Goal: Entertainment & Leisure: Participate in discussion

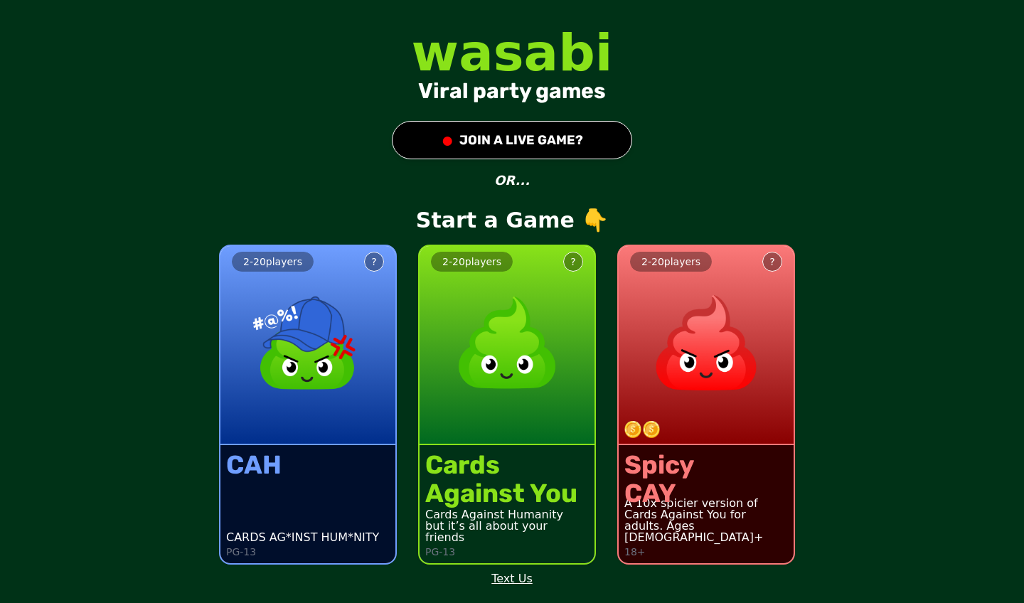
click at [529, 449] on div "Cards Against You Cards Against Humanity but it’s all about your friends PG-13" at bounding box center [506, 504] width 175 height 118
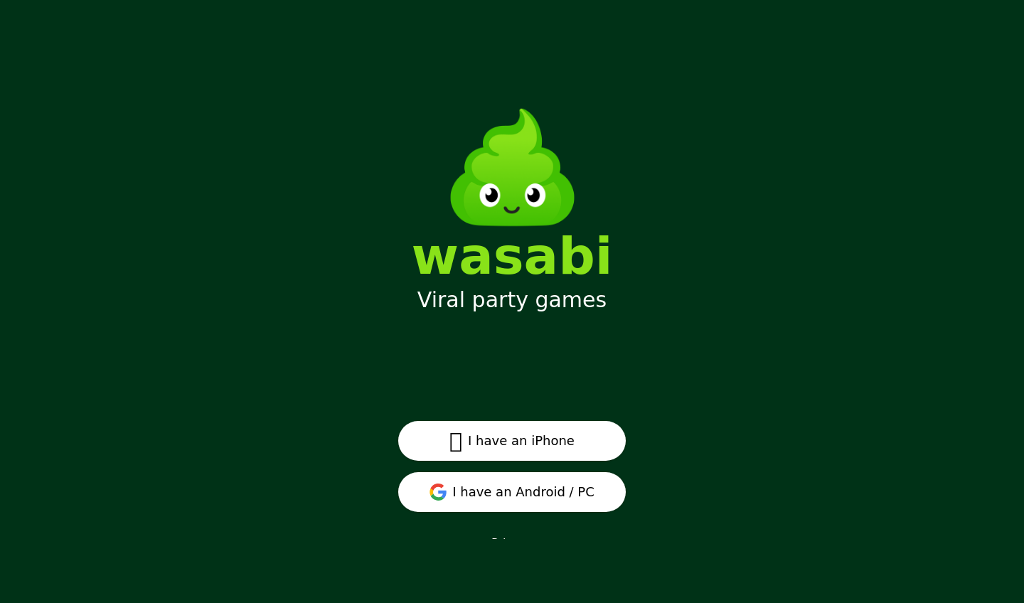
click at [523, 480] on button "I have an Android / PC" at bounding box center [512, 492] width 228 height 40
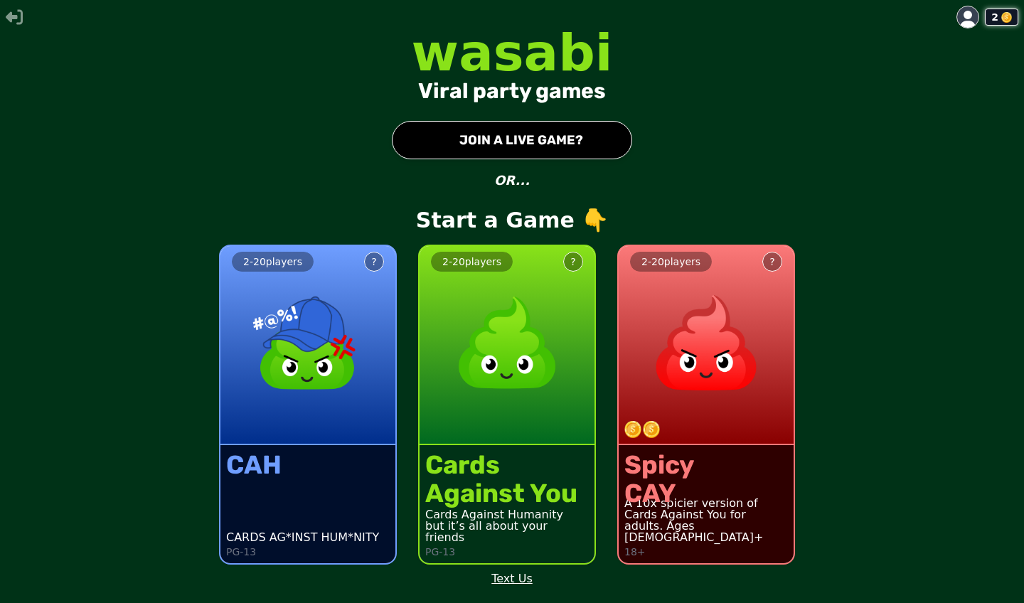
click at [508, 300] on img at bounding box center [506, 342] width 125 height 125
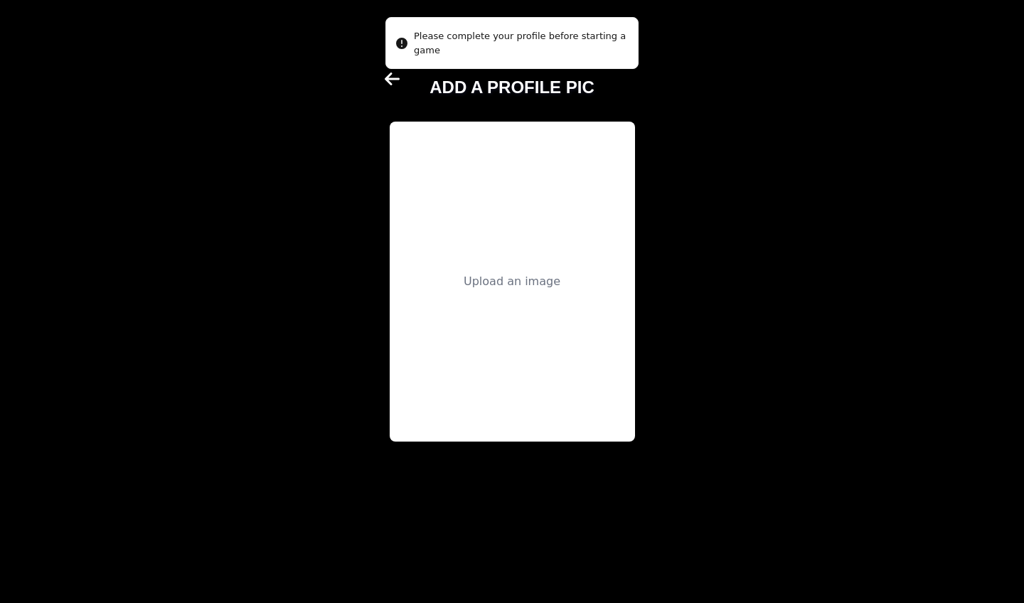
click at [496, 316] on div "Upload an image" at bounding box center [512, 282] width 245 height 320
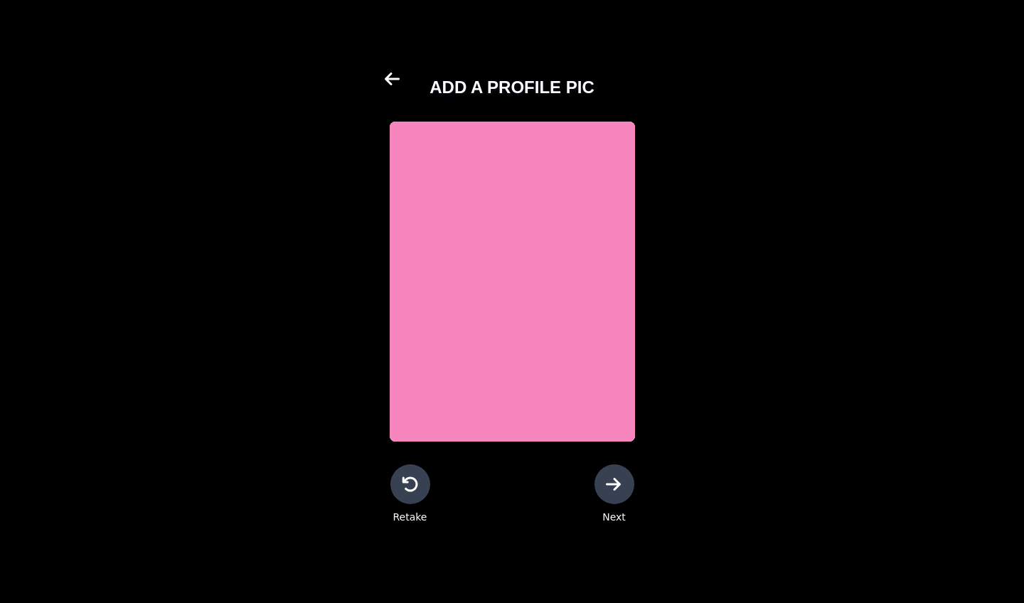
click at [613, 489] on icon at bounding box center [614, 484] width 17 height 17
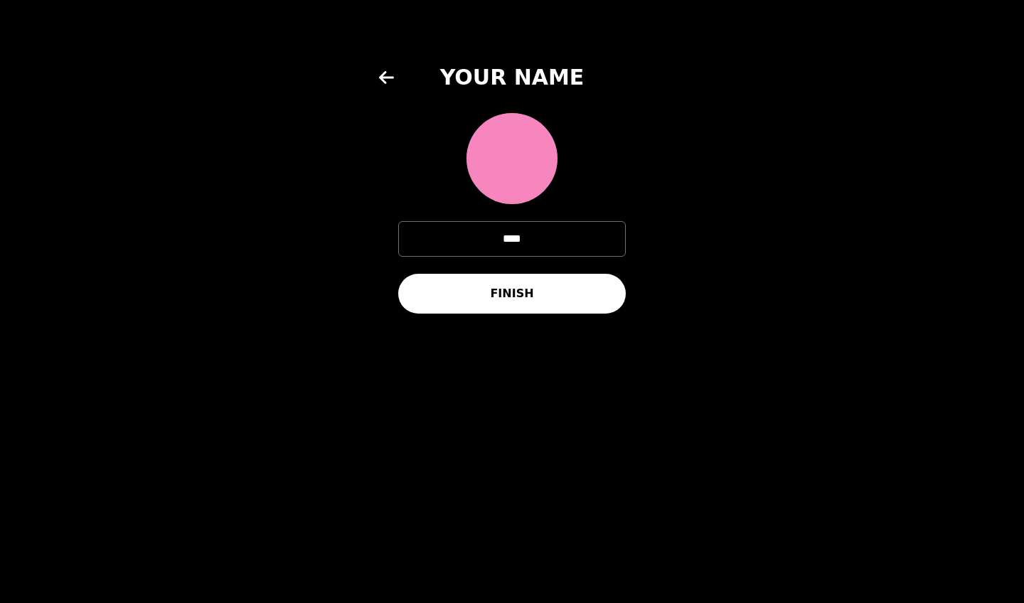
click at [489, 301] on button "FINISH" at bounding box center [512, 294] width 228 height 40
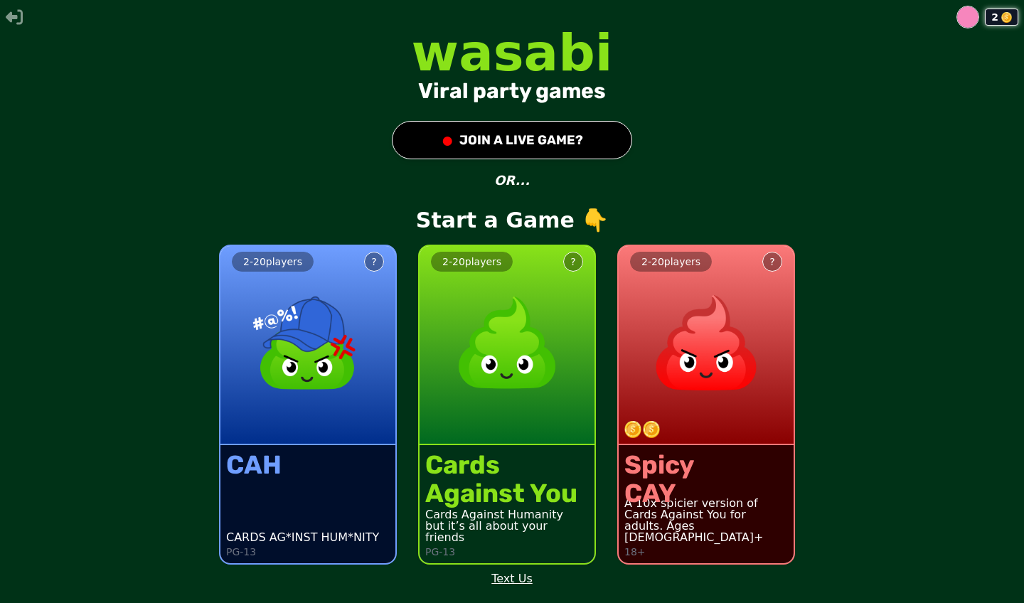
click at [488, 303] on img at bounding box center [506, 342] width 125 height 125
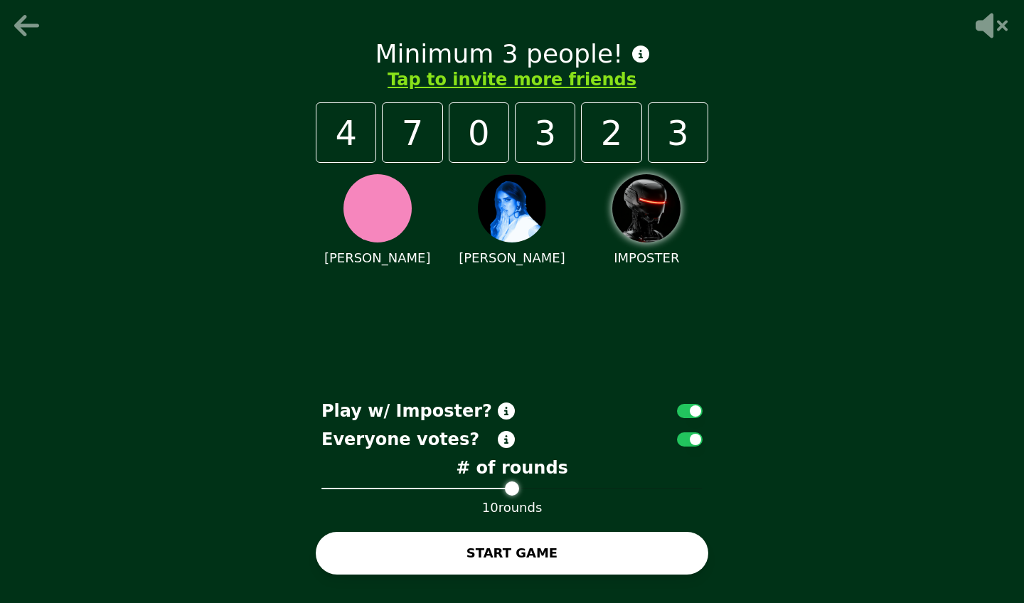
click at [684, 405] on button "button" at bounding box center [690, 411] width 26 height 14
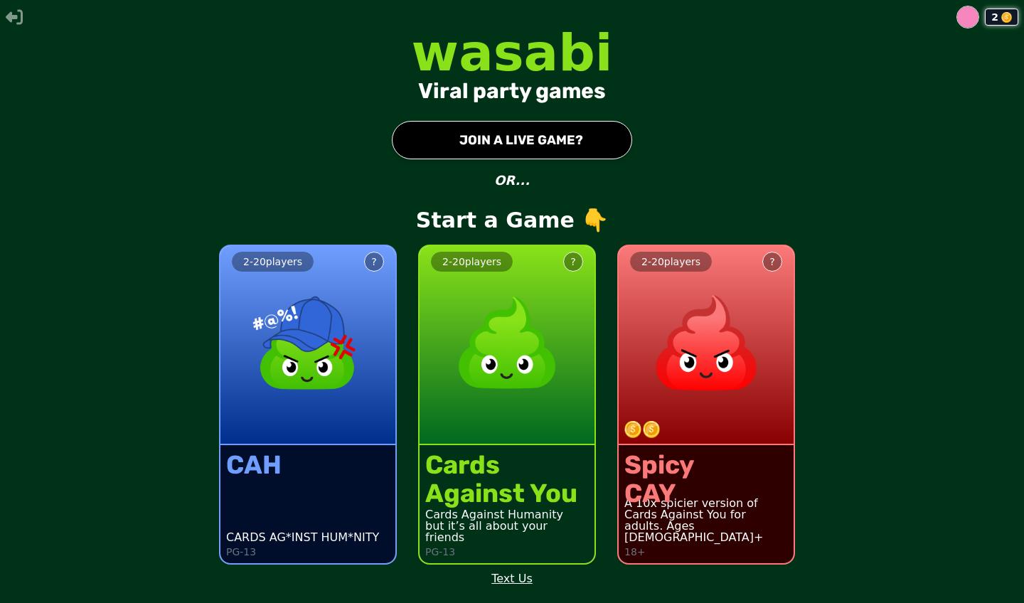
click at [560, 410] on div "2 - 20 players ?" at bounding box center [506, 345] width 175 height 199
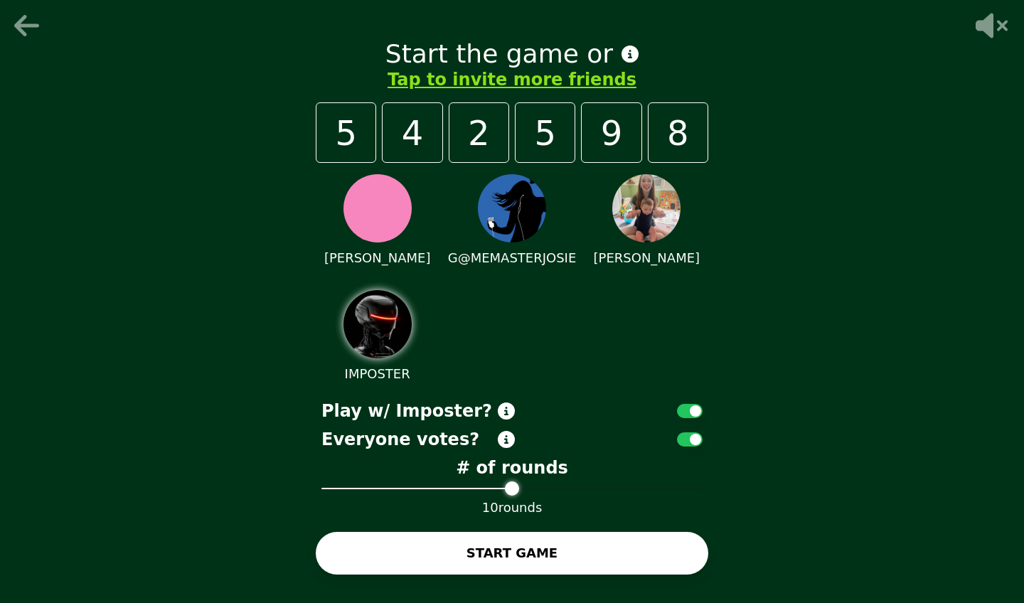
click at [696, 410] on button "button" at bounding box center [690, 411] width 26 height 14
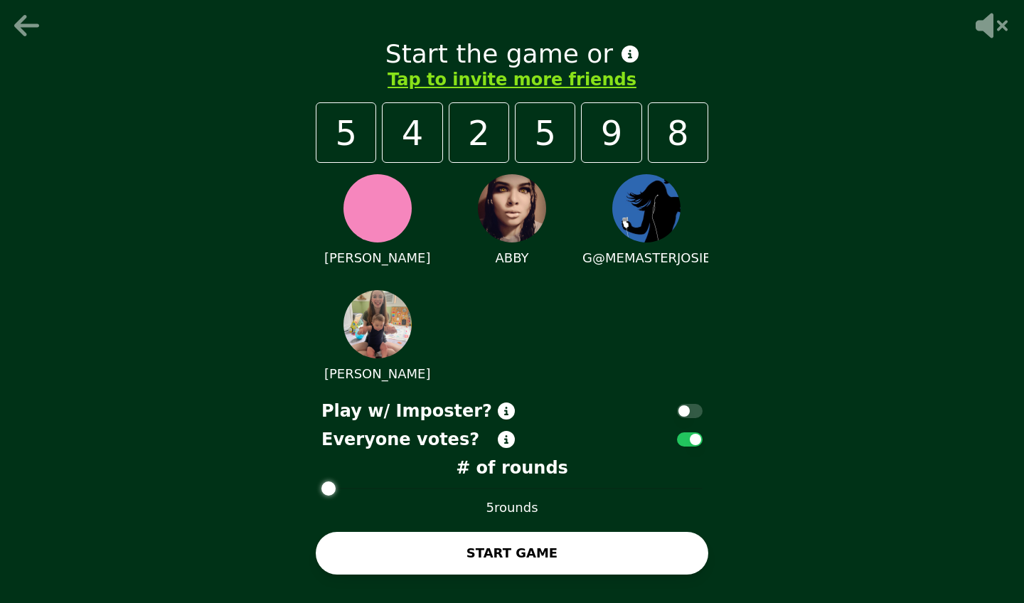
click at [318, 496] on div "# of rounds 5 rounds" at bounding box center [512, 486] width 392 height 61
click at [446, 556] on button "START GAME" at bounding box center [512, 553] width 392 height 43
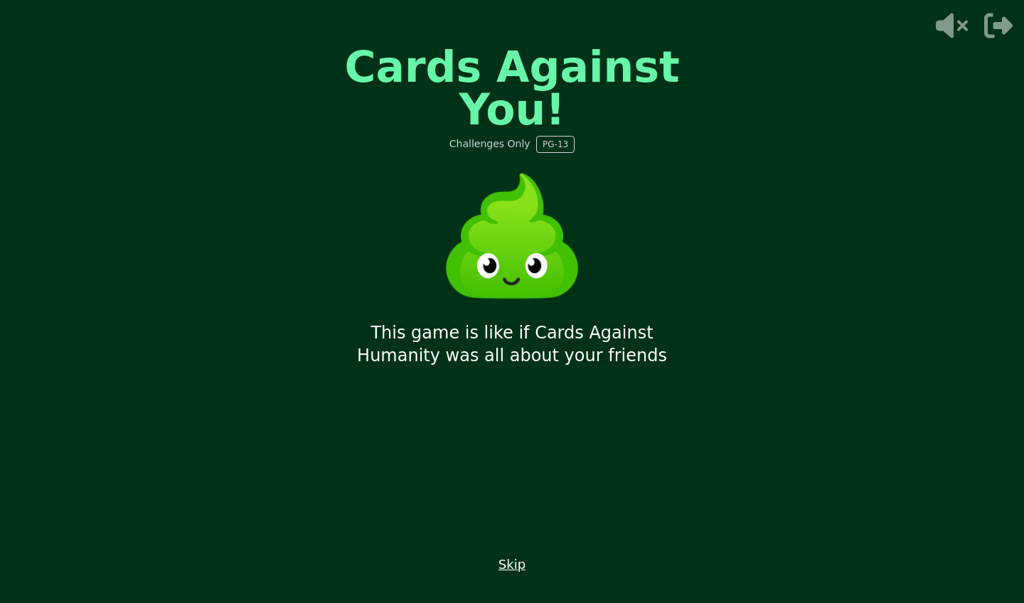
click at [528, 417] on div "Cards Against You! Challenges Only PG-13 This game is like if Cards Against Hum…" at bounding box center [512, 301] width 427 height 569
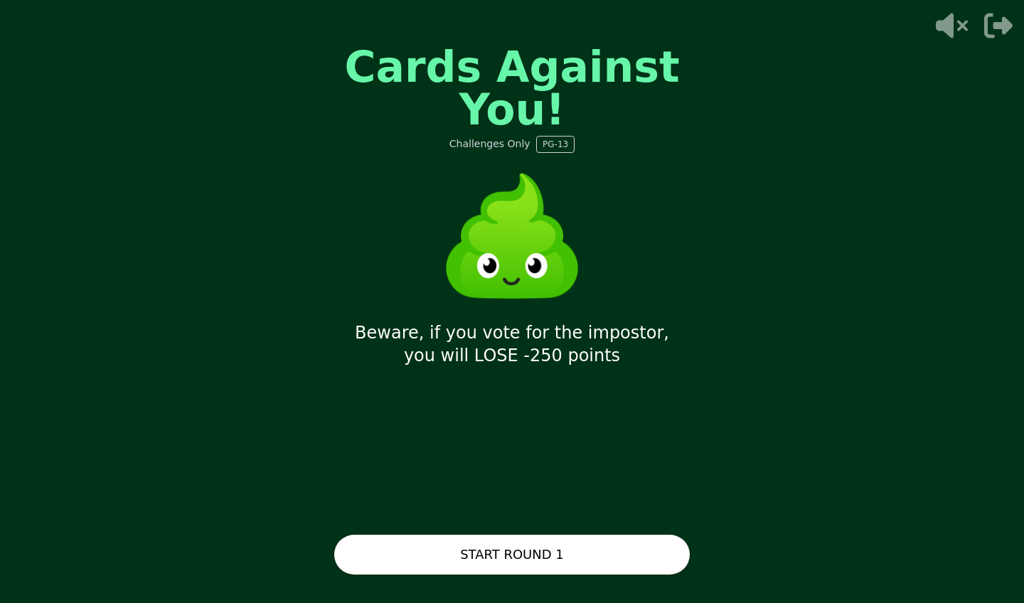
click at [522, 541] on button "START ROUND 1" at bounding box center [511, 555] width 355 height 40
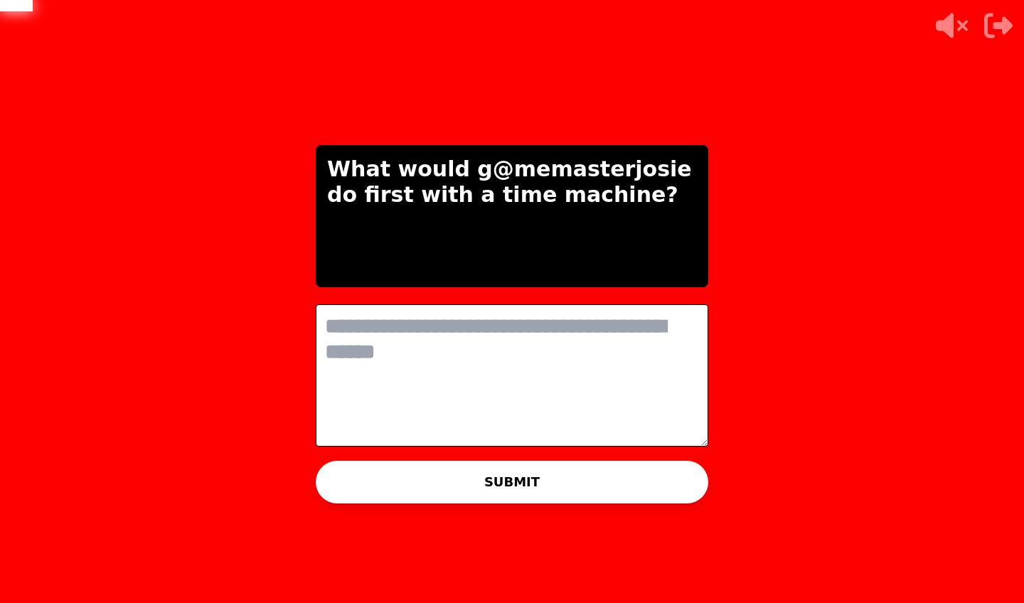
click at [438, 395] on textarea at bounding box center [512, 375] width 392 height 142
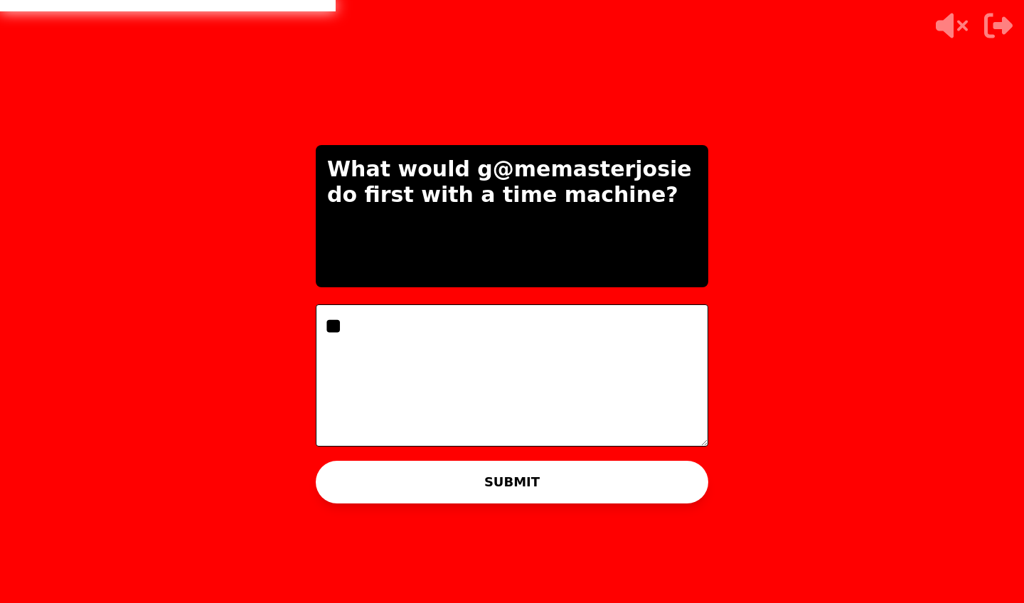
type textarea "*"
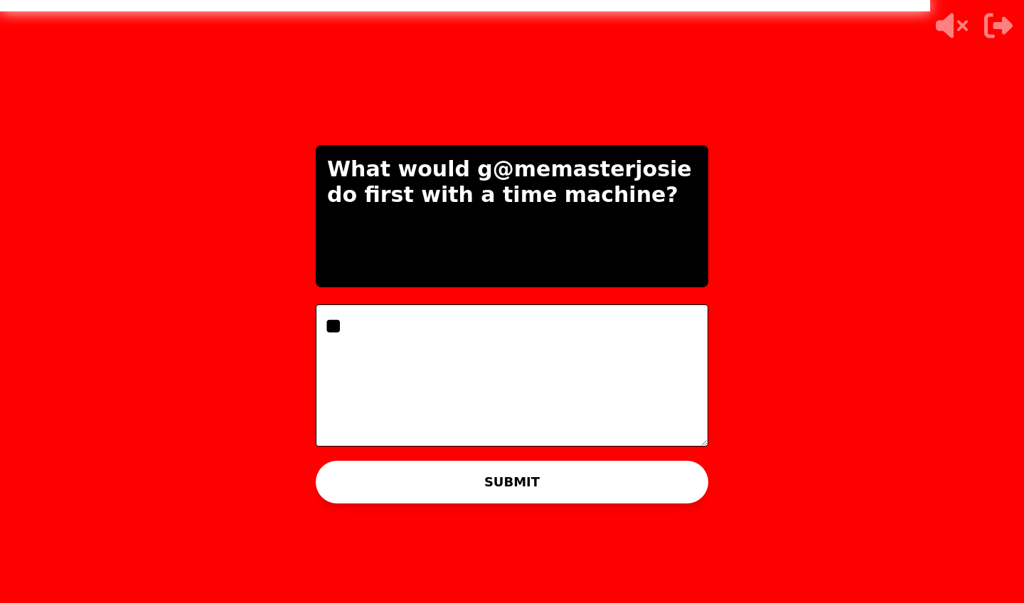
type textarea "*"
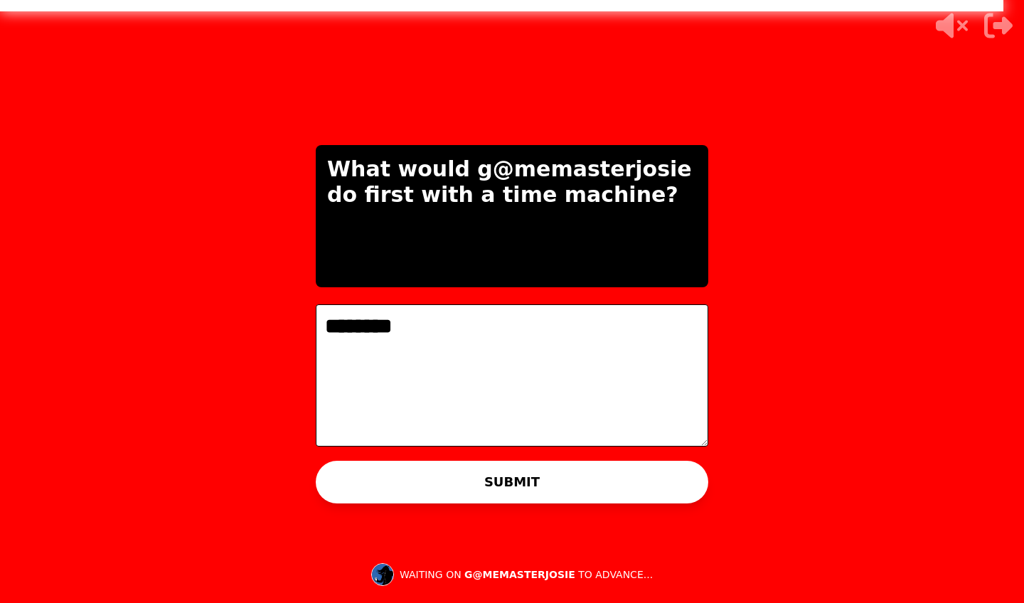
type textarea "********"
click at [395, 489] on button "SUBMIT" at bounding box center [512, 482] width 392 height 43
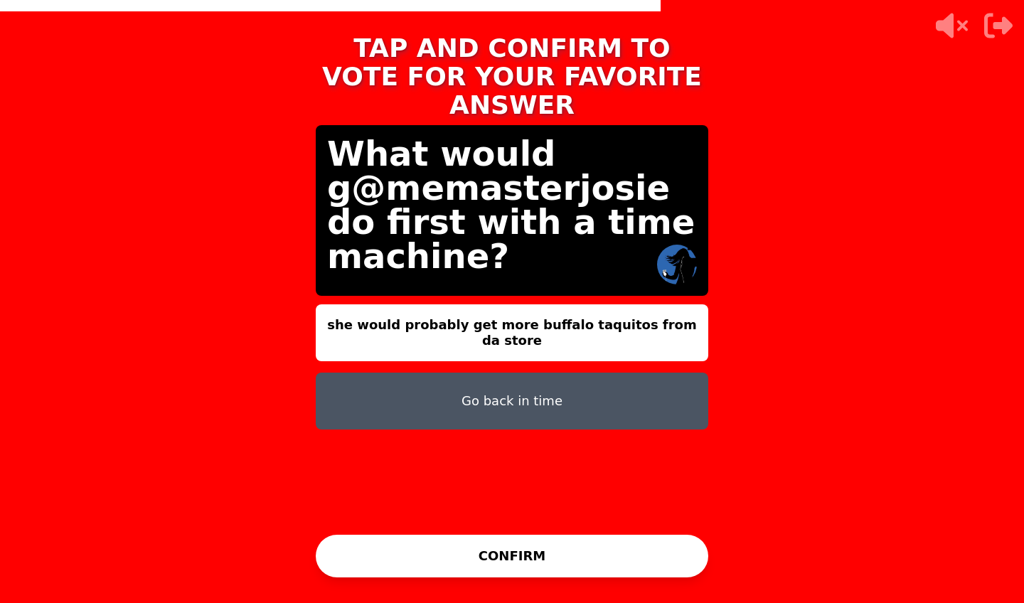
click at [426, 564] on button "CONFIRM" at bounding box center [512, 556] width 392 height 43
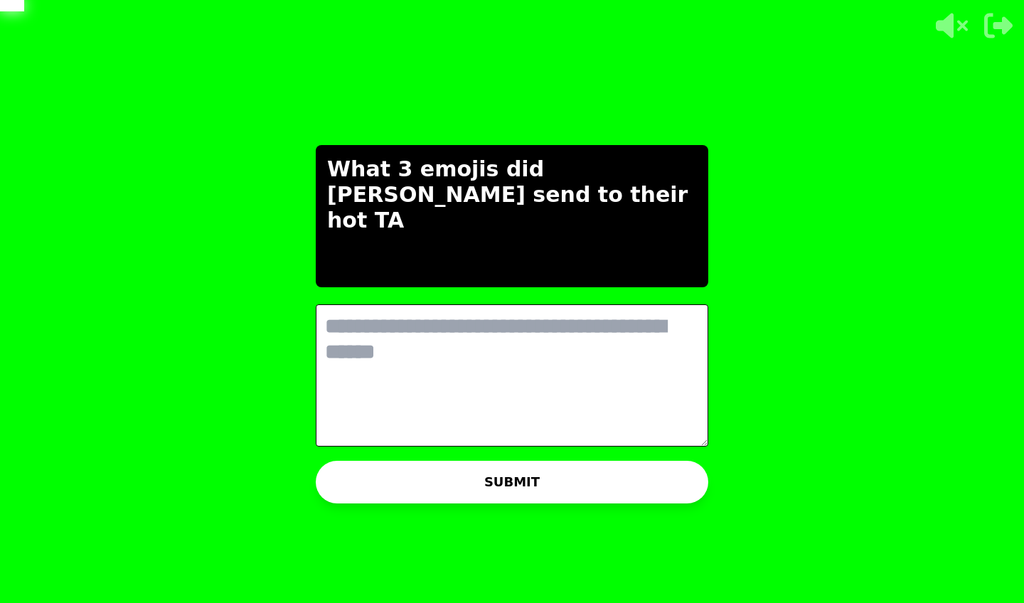
click at [500, 394] on textarea at bounding box center [512, 375] width 392 height 142
drag, startPoint x: 498, startPoint y: 385, endPoint x: 397, endPoint y: 373, distance: 101.7
click at [397, 373] on textarea at bounding box center [512, 375] width 392 height 142
type textarea "*"
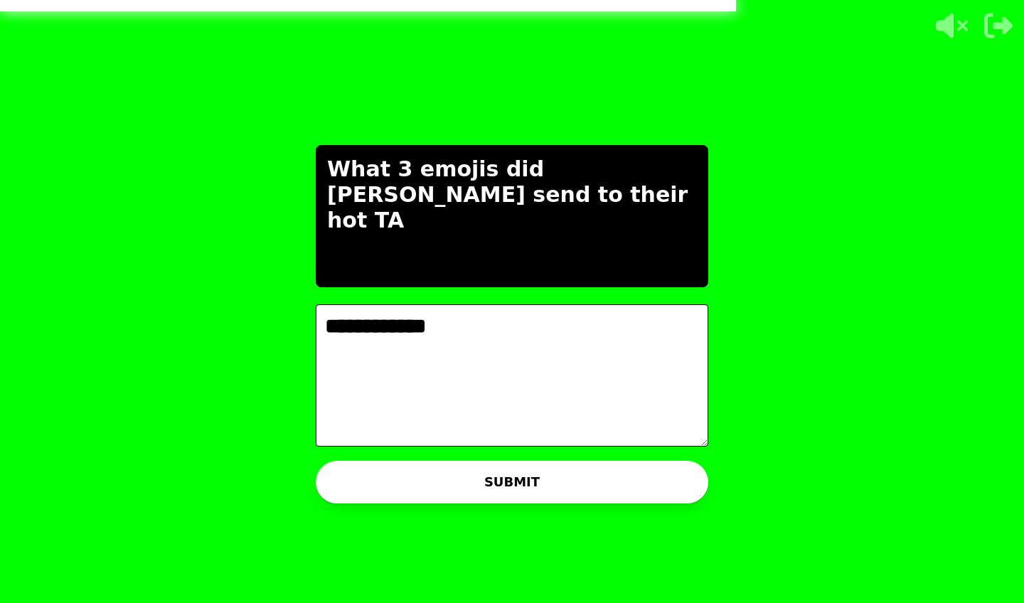
click at [350, 324] on textarea "**********" at bounding box center [512, 375] width 392 height 142
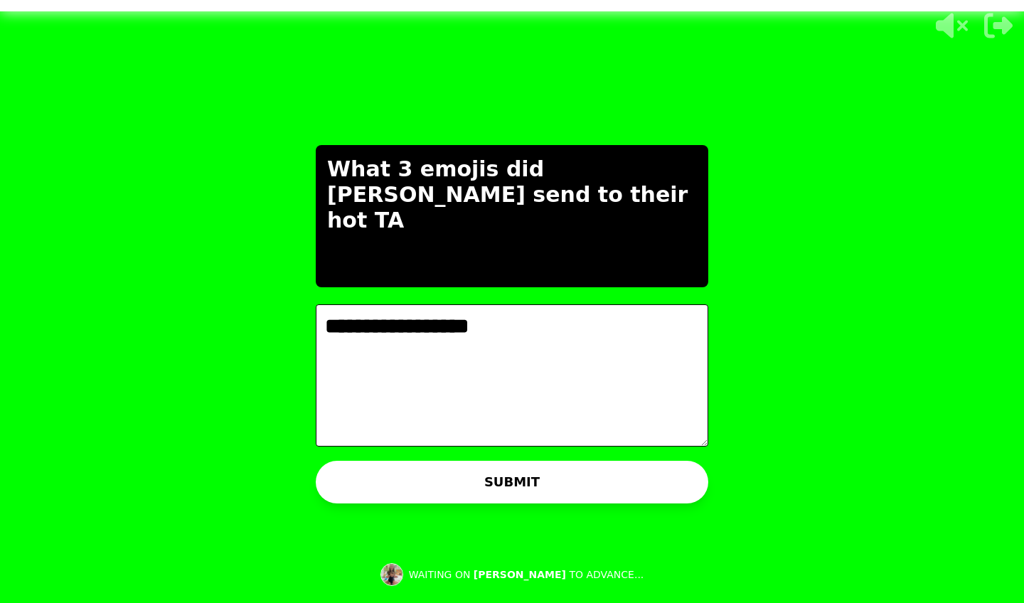
type textarea "**********"
click at [413, 476] on button "SUBMIT" at bounding box center [512, 482] width 392 height 43
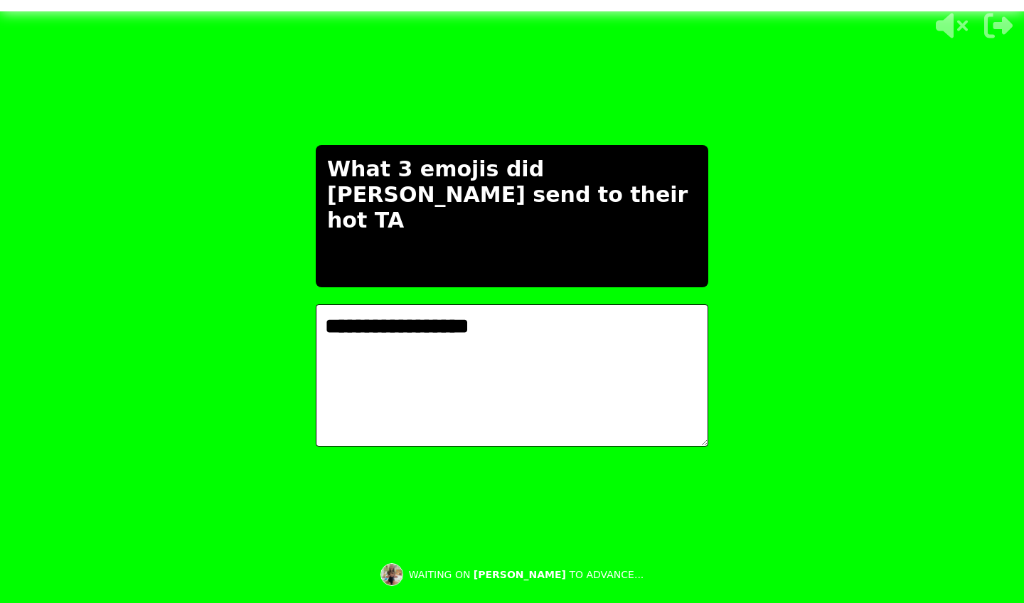
click at [1002, 16] on icon "button" at bounding box center [998, 25] width 28 height 28
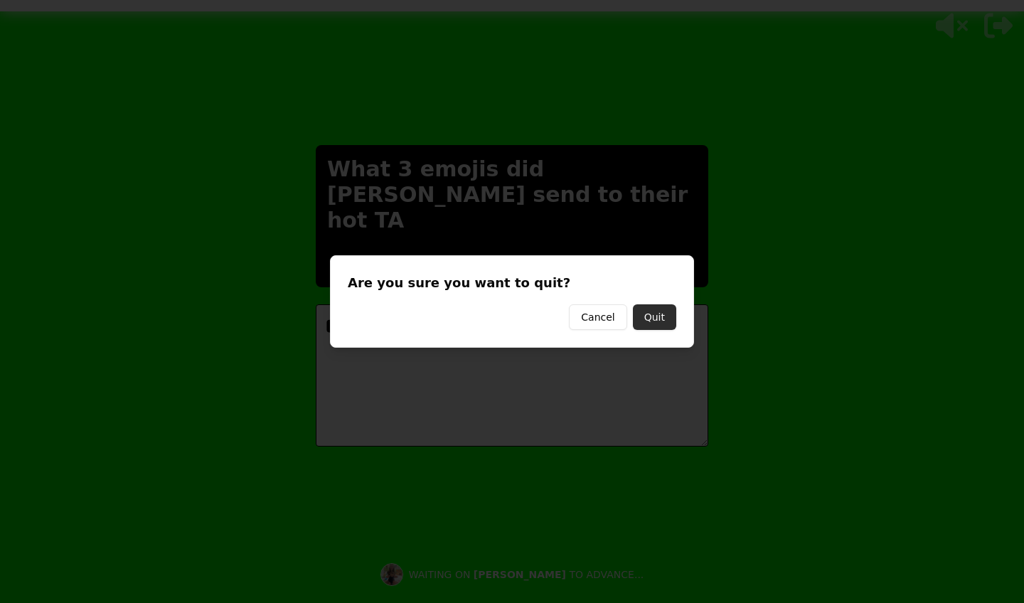
click at [663, 319] on button "Quit" at bounding box center [654, 317] width 43 height 26
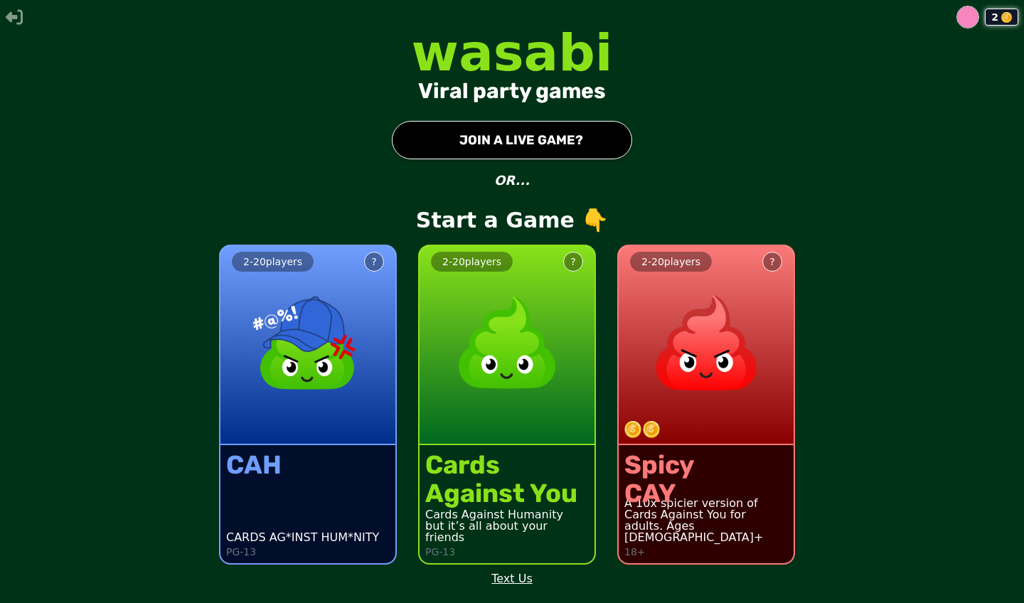
click at [18, 14] on icon "button" at bounding box center [14, 17] width 17 height 17
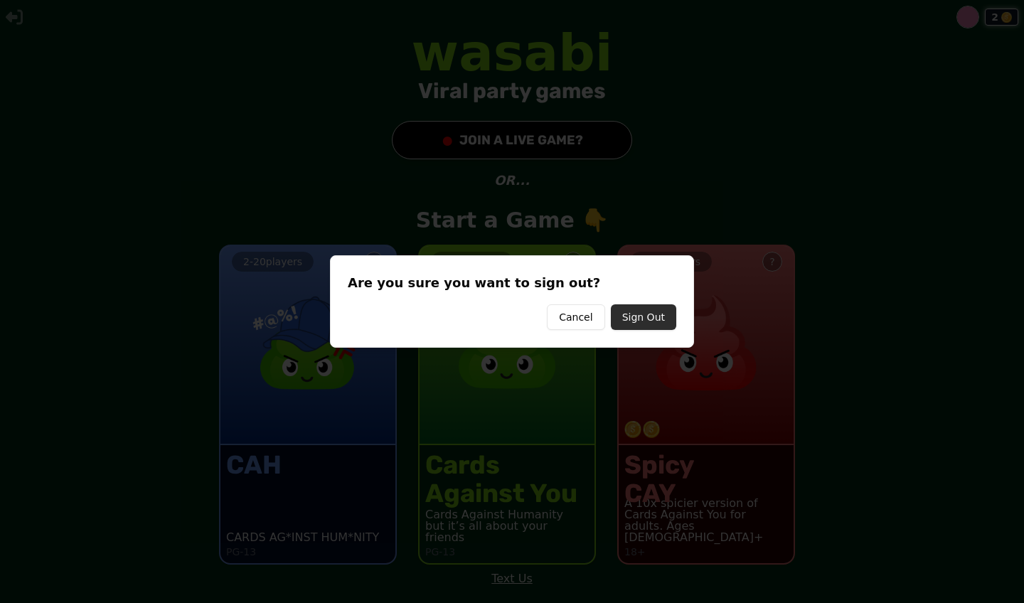
click at [638, 314] on button "Sign Out" at bounding box center [643, 317] width 65 height 26
